Goal: Find specific page/section: Find specific page/section

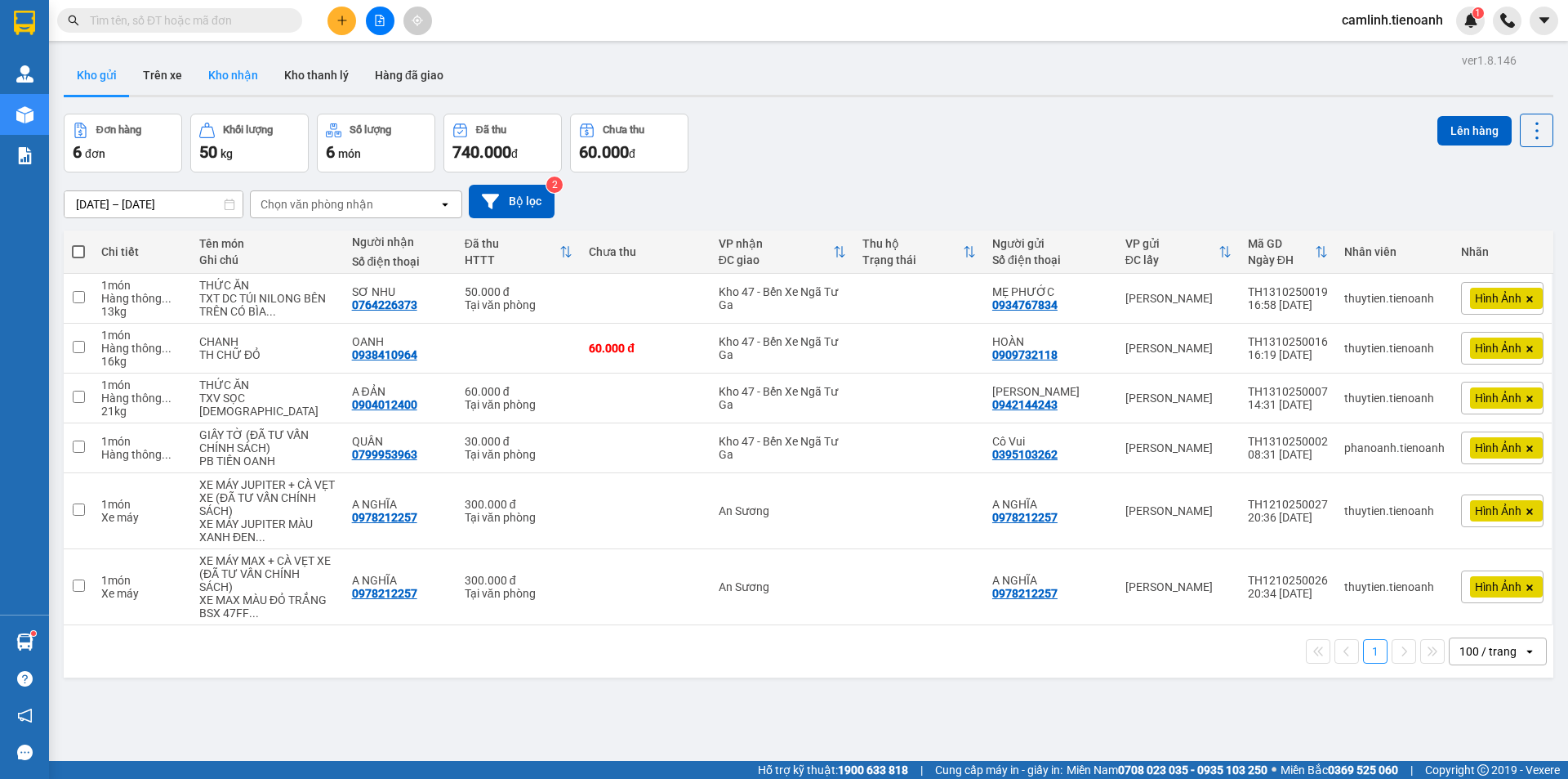
click at [221, 85] on button "Kho nhận" at bounding box center [234, 76] width 76 height 39
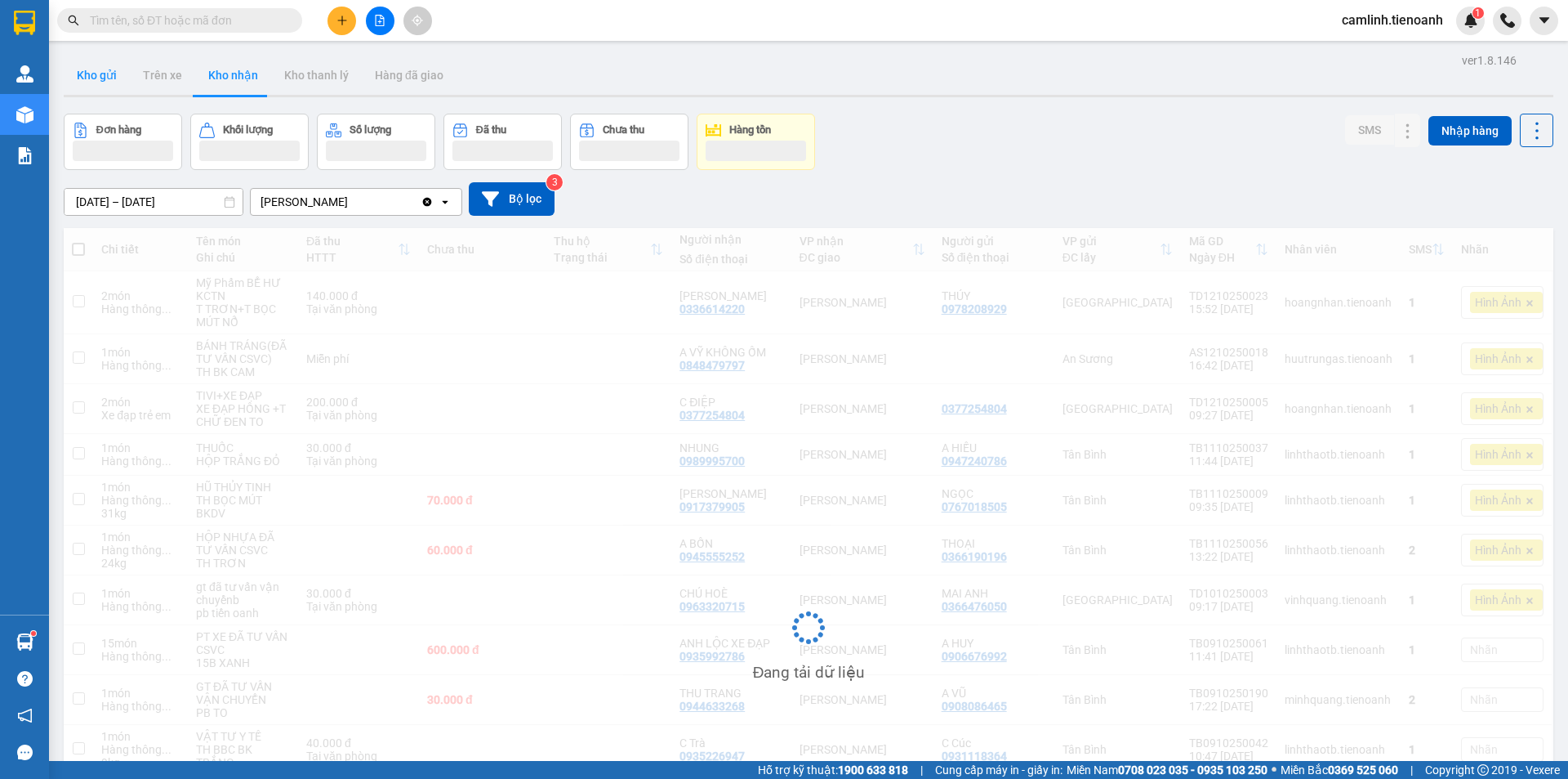
click at [106, 76] on button "Kho gửi" at bounding box center [97, 76] width 67 height 39
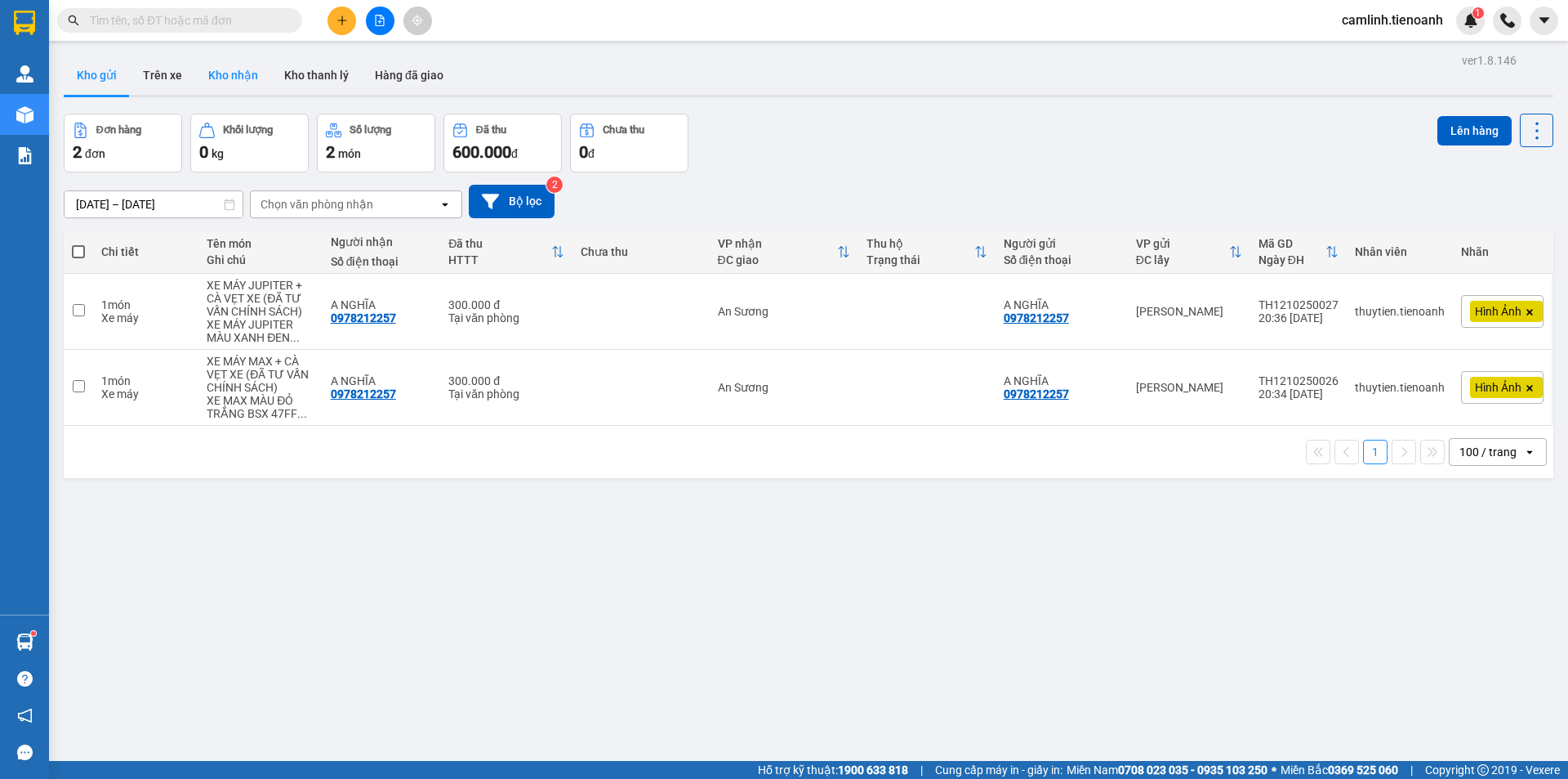
click at [249, 76] on button "Kho nhận" at bounding box center [234, 76] width 76 height 39
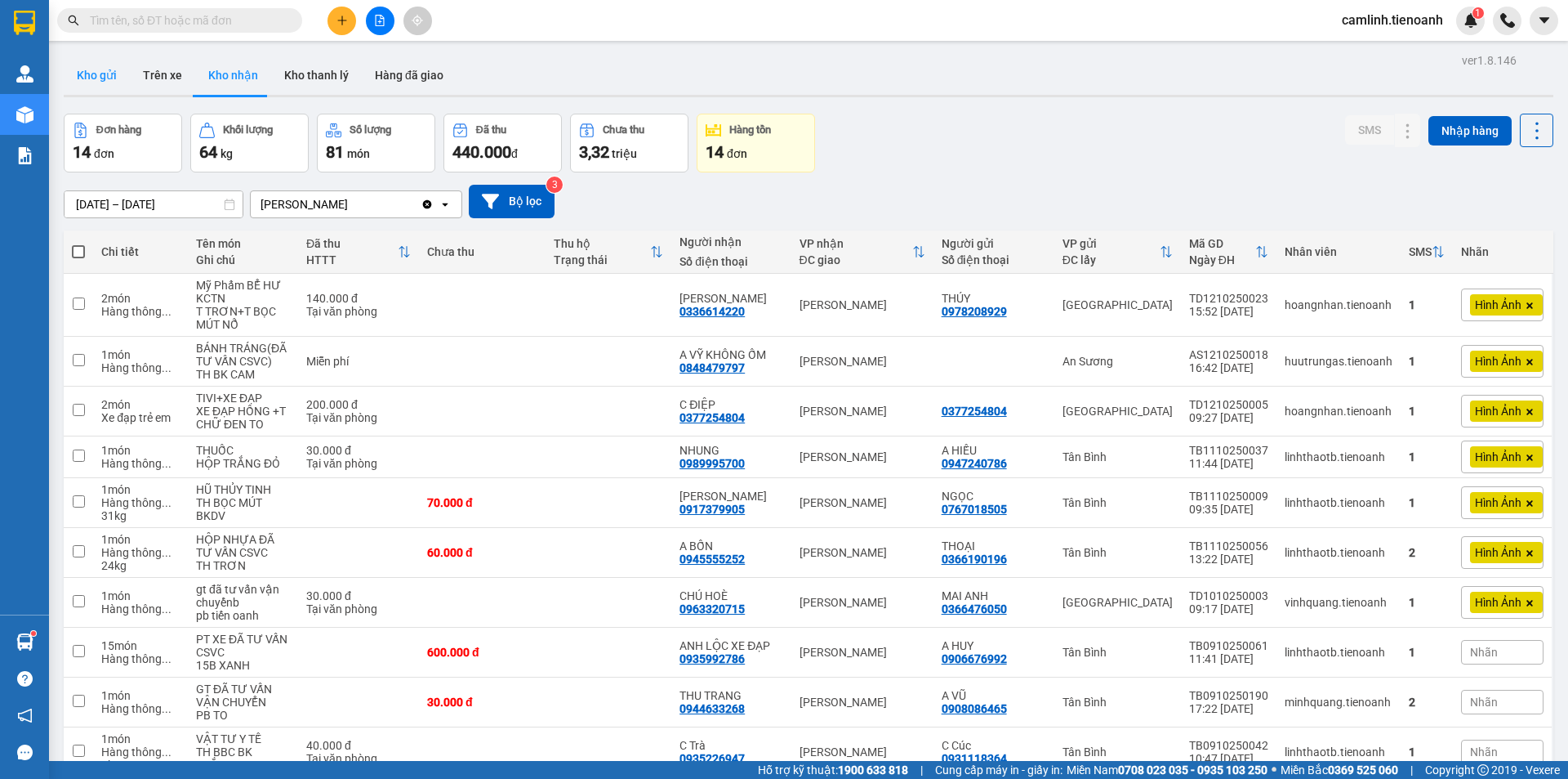
click at [102, 76] on button "Kho gửi" at bounding box center [97, 76] width 67 height 39
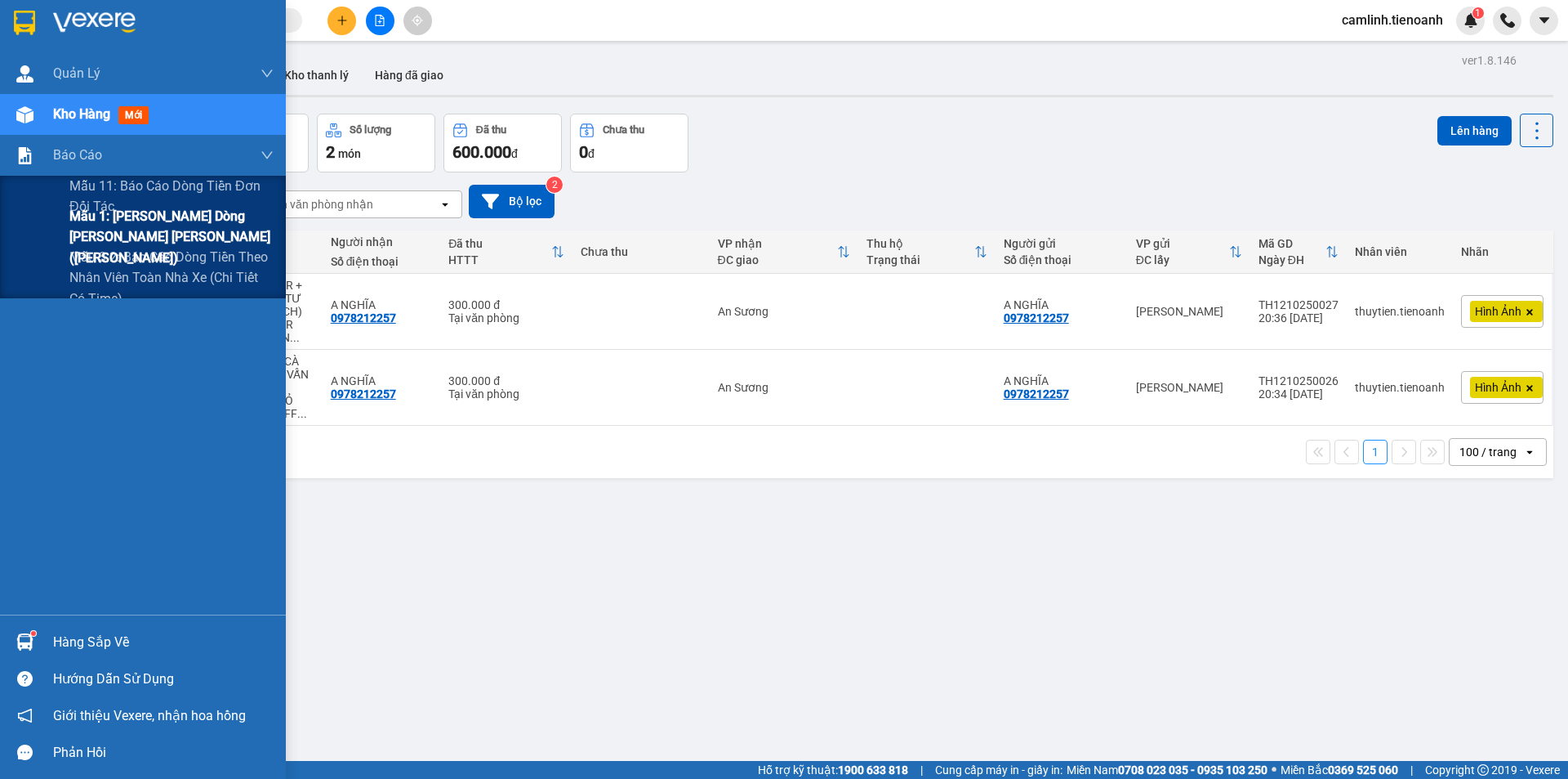
click at [107, 229] on span "Mẫu 1: [PERSON_NAME] dòng [PERSON_NAME] [PERSON_NAME] ([PERSON_NAME])" at bounding box center [171, 236] width 204 height 61
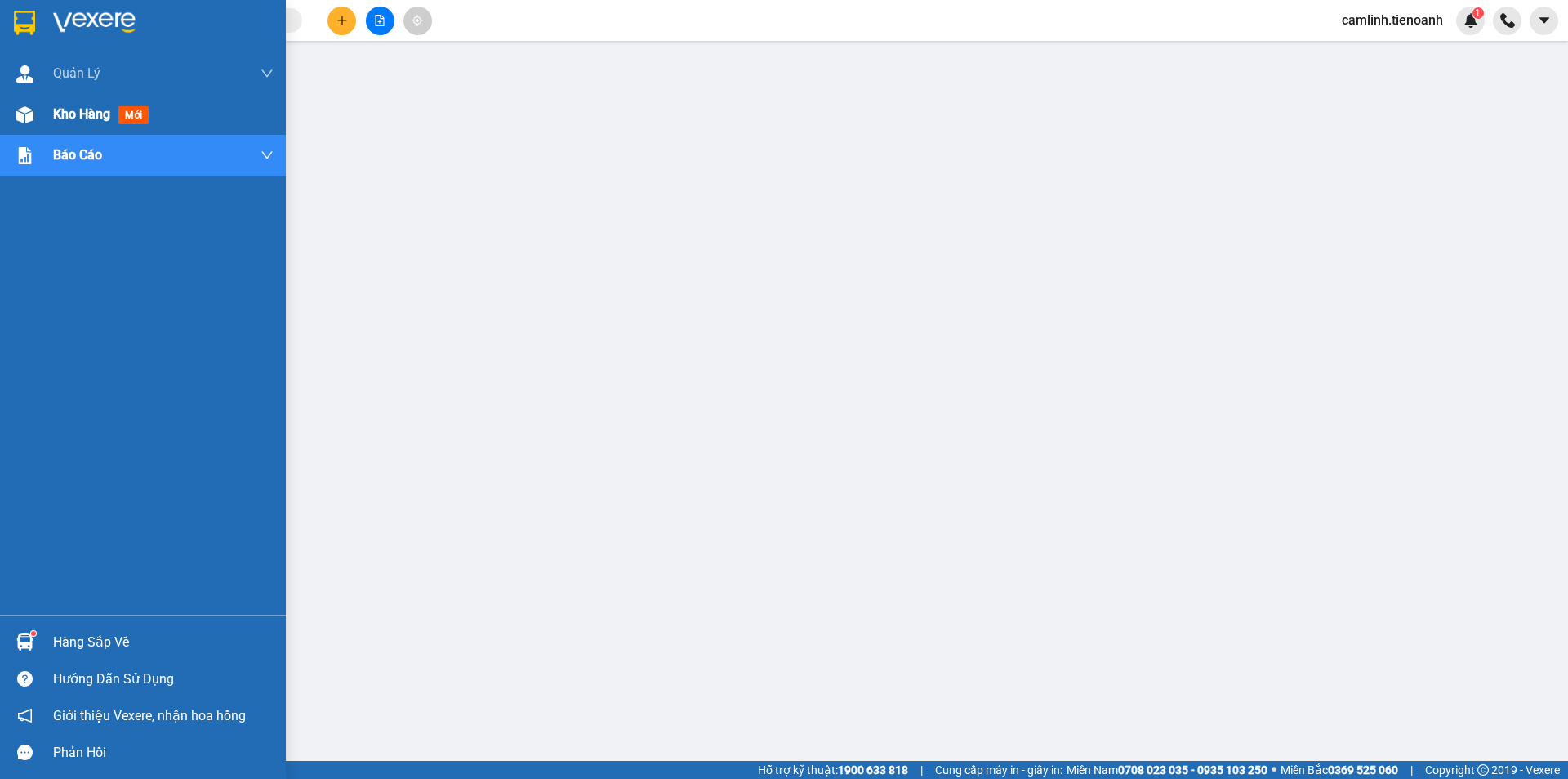
click at [91, 123] on div "Kho hàng mới" at bounding box center [104, 114] width 102 height 20
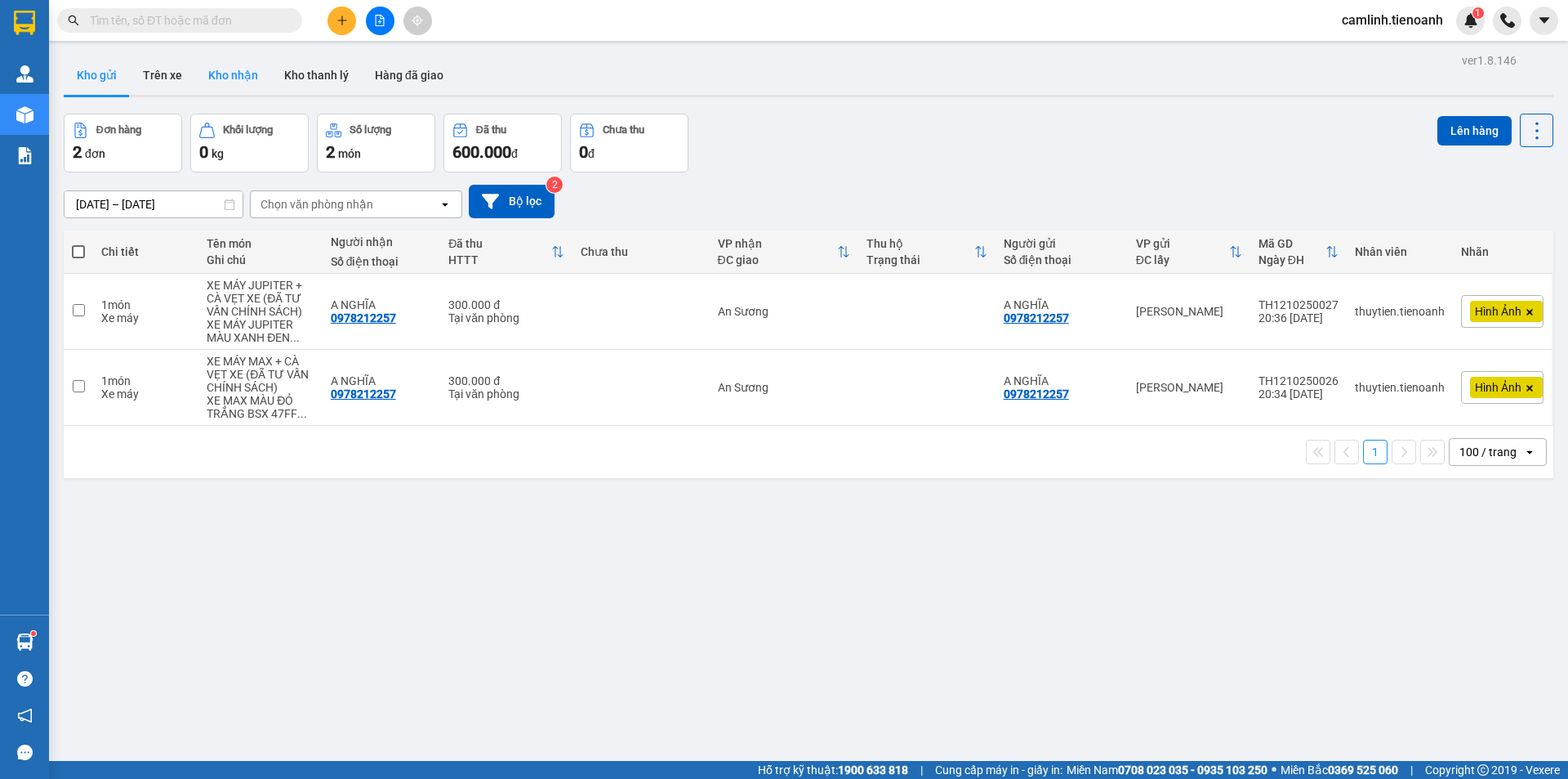
drag, startPoint x: 220, startPoint y: 81, endPoint x: 260, endPoint y: 85, distance: 40.2
click at [226, 84] on button "Kho nhận" at bounding box center [234, 76] width 76 height 39
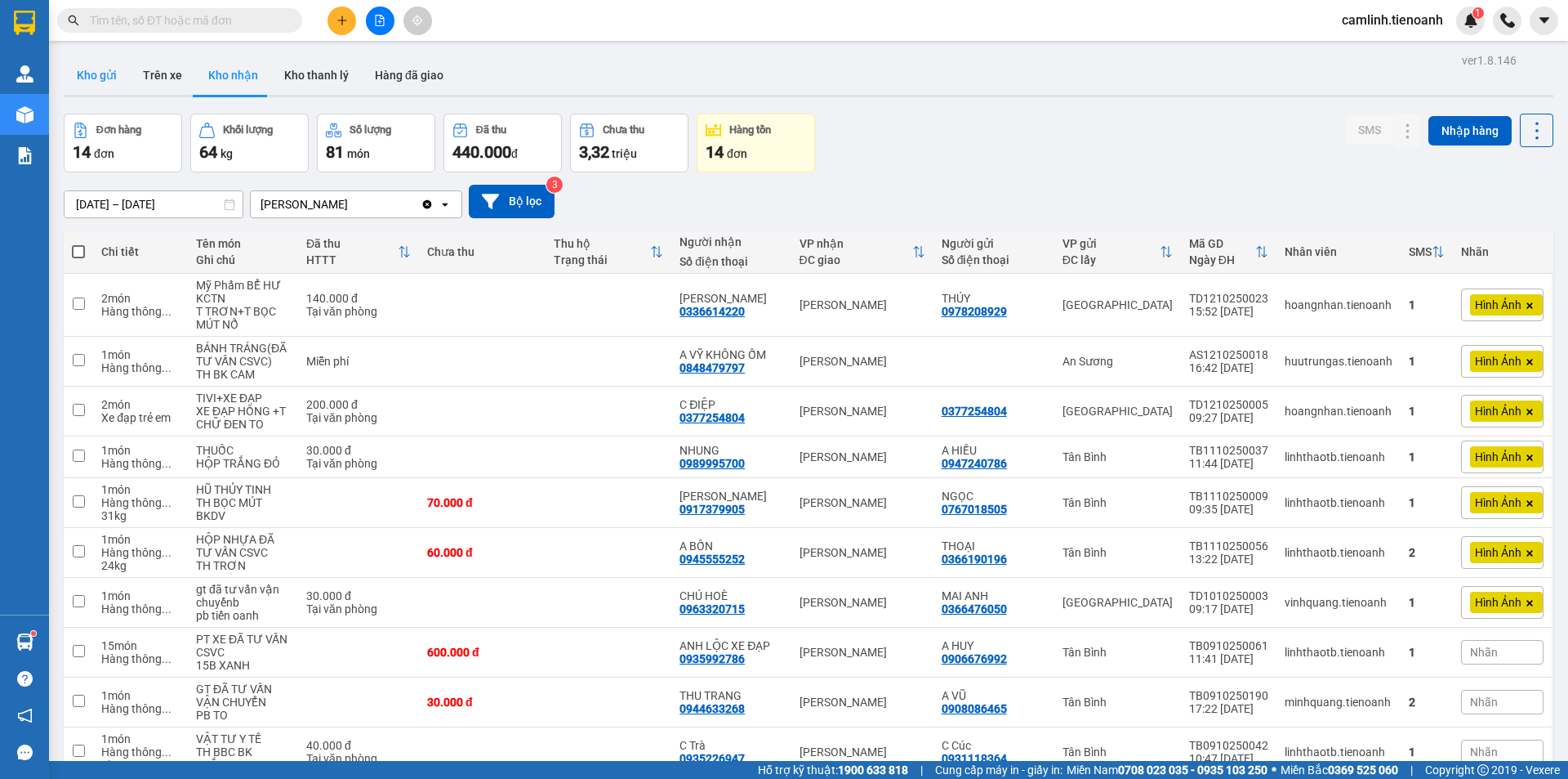
click at [113, 72] on button "Kho gửi" at bounding box center [97, 76] width 67 height 39
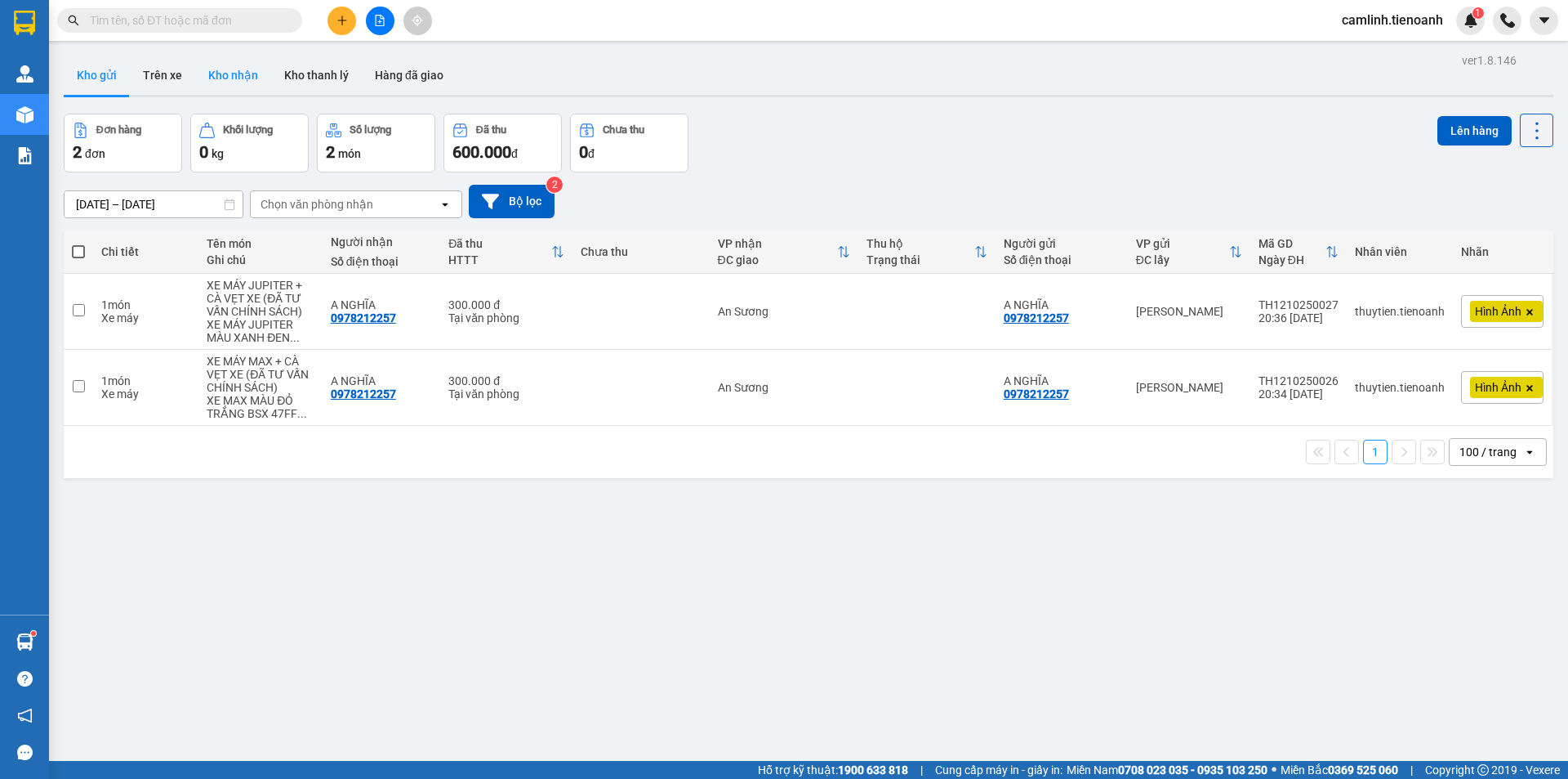
click at [237, 76] on button "Kho nhận" at bounding box center [234, 76] width 76 height 39
